Goal: Task Accomplishment & Management: Manage account settings

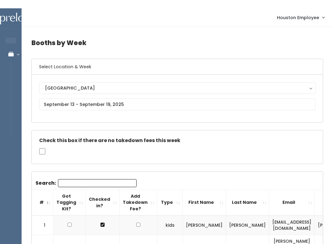
scroll to position [0, 84]
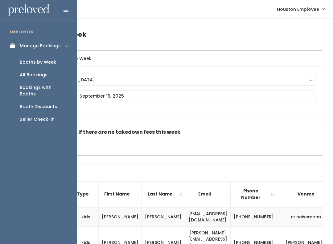
click at [12, 48] on icon at bounding box center [14, 45] width 9 height 5
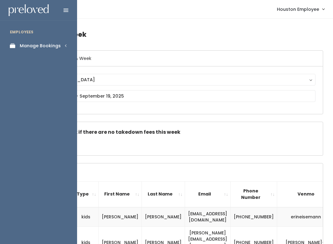
click at [48, 51] on link "Manage Bookings" at bounding box center [38, 46] width 77 height 14
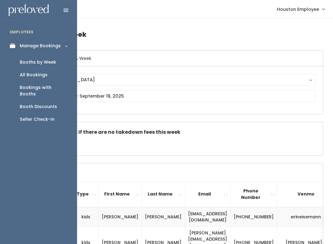
click at [56, 45] on div "Manage Bookings" at bounding box center [40, 46] width 41 height 6
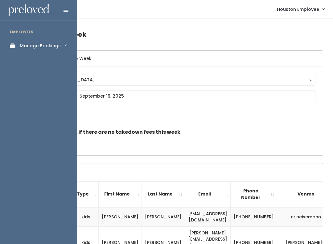
click at [54, 44] on div "Manage Bookings" at bounding box center [40, 46] width 41 height 6
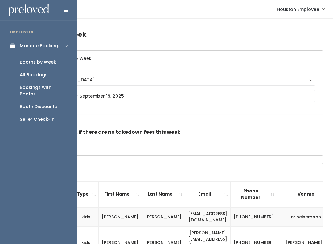
click at [46, 103] on div "Booth Discounts" at bounding box center [38, 106] width 37 height 6
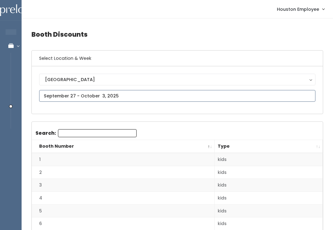
click at [108, 92] on input "text" at bounding box center [177, 96] width 277 height 12
type input "[DATE] to [DATE]"
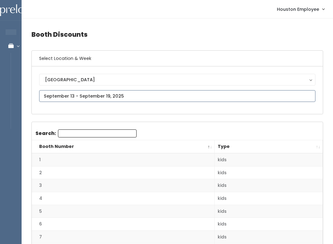
click at [247, 91] on input "text" at bounding box center [177, 96] width 277 height 12
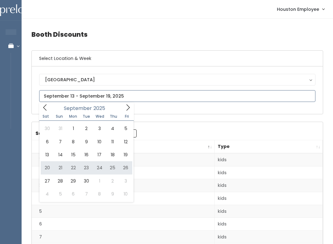
type input "September 20 to September 26"
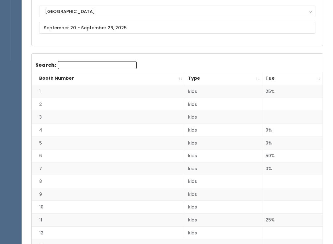
scroll to position [71, 0]
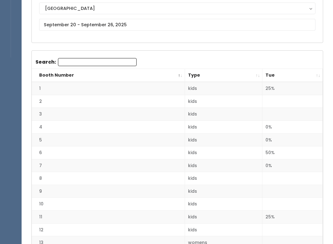
click at [313, 70] on th "Tue" at bounding box center [293, 75] width 60 height 13
click at [319, 73] on th "Tue" at bounding box center [293, 75] width 60 height 13
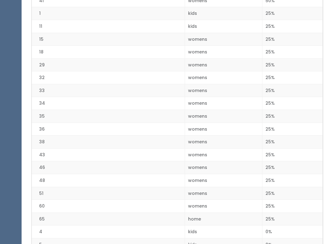
scroll to position [172, 0]
